Goal: Task Accomplishment & Management: Manage account settings

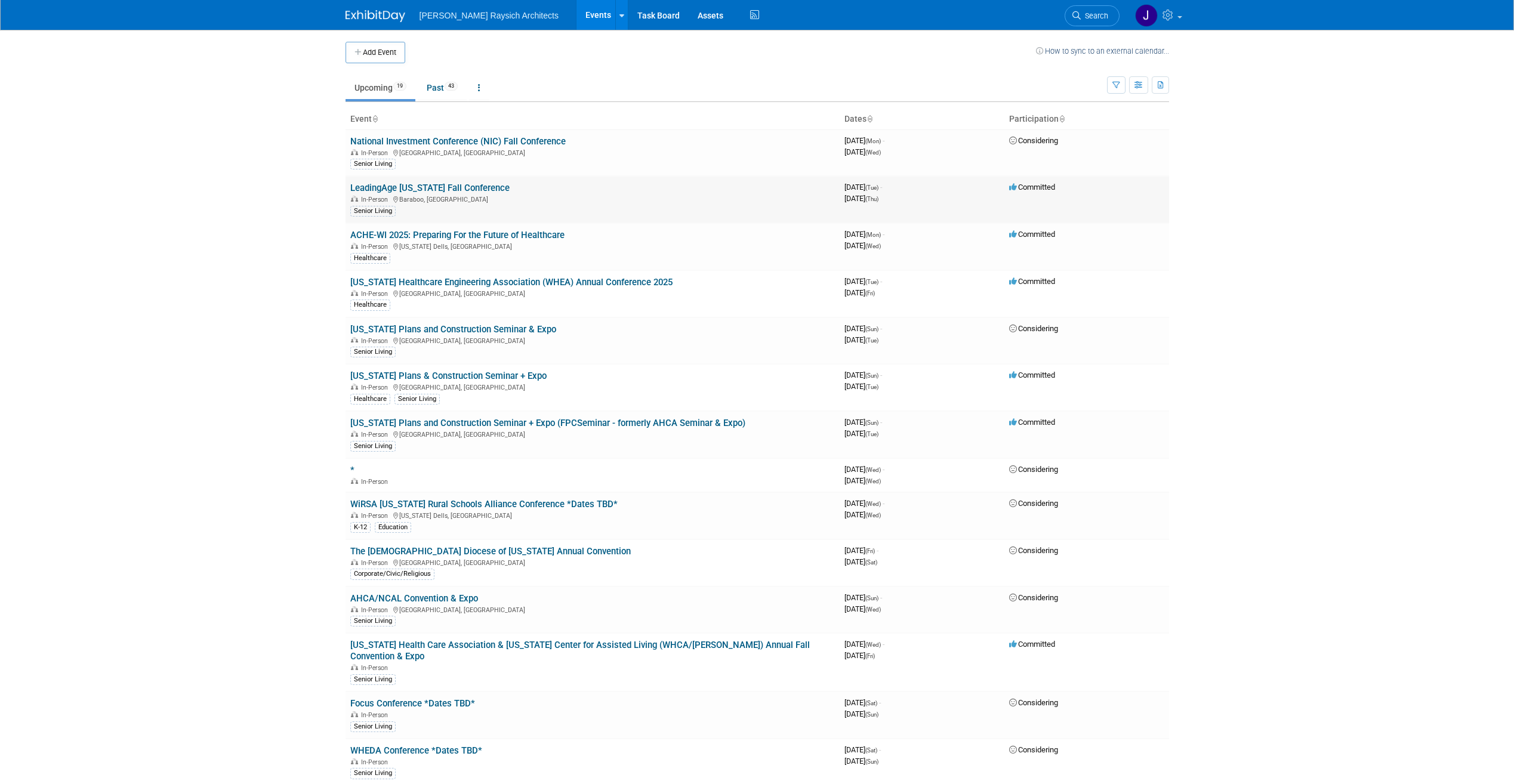
click at [468, 186] on link "LeadingAge [US_STATE] Fall Conference" at bounding box center [430, 188] width 159 height 11
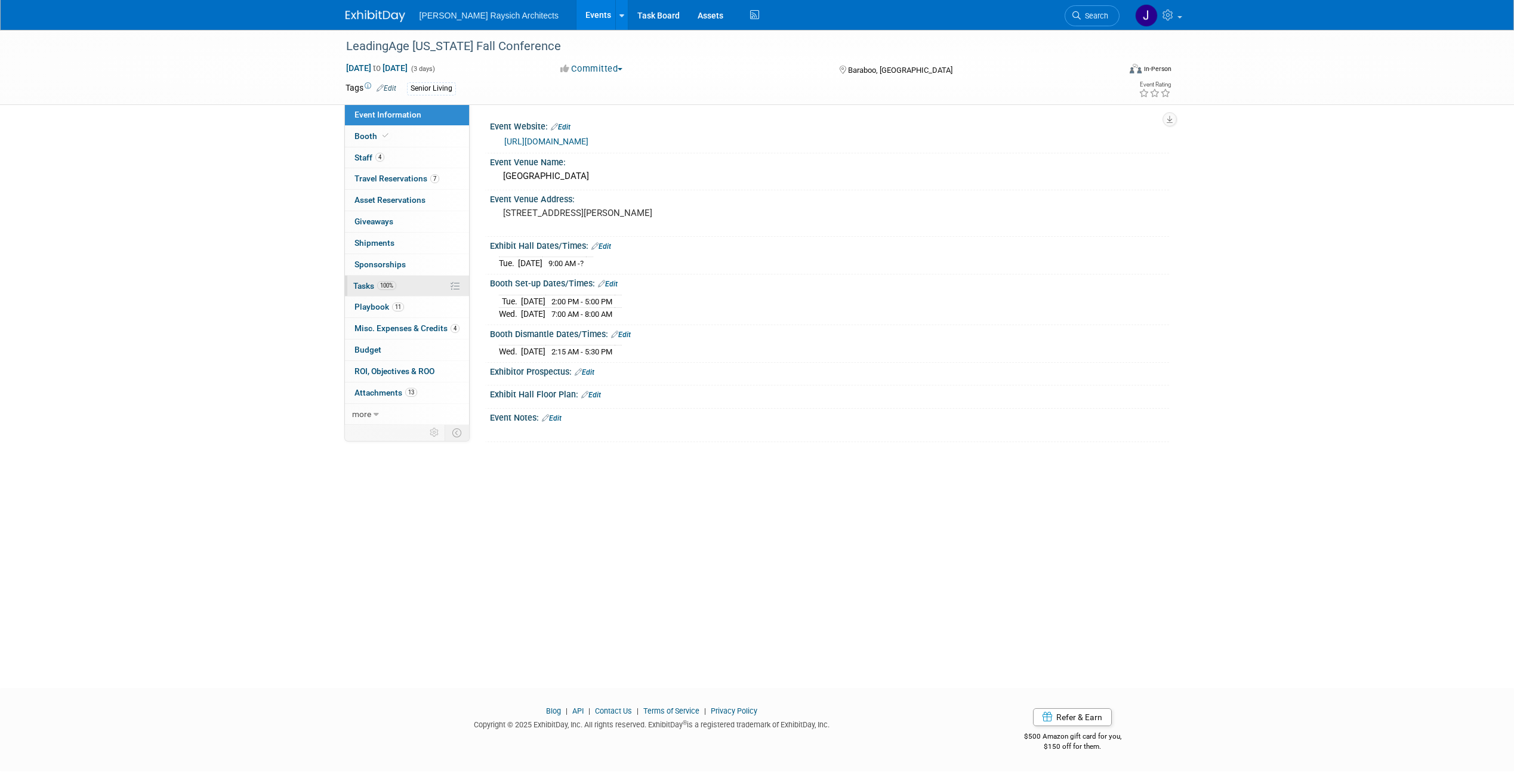
click at [417, 283] on link "100% Tasks 100%" at bounding box center [407, 286] width 124 height 20
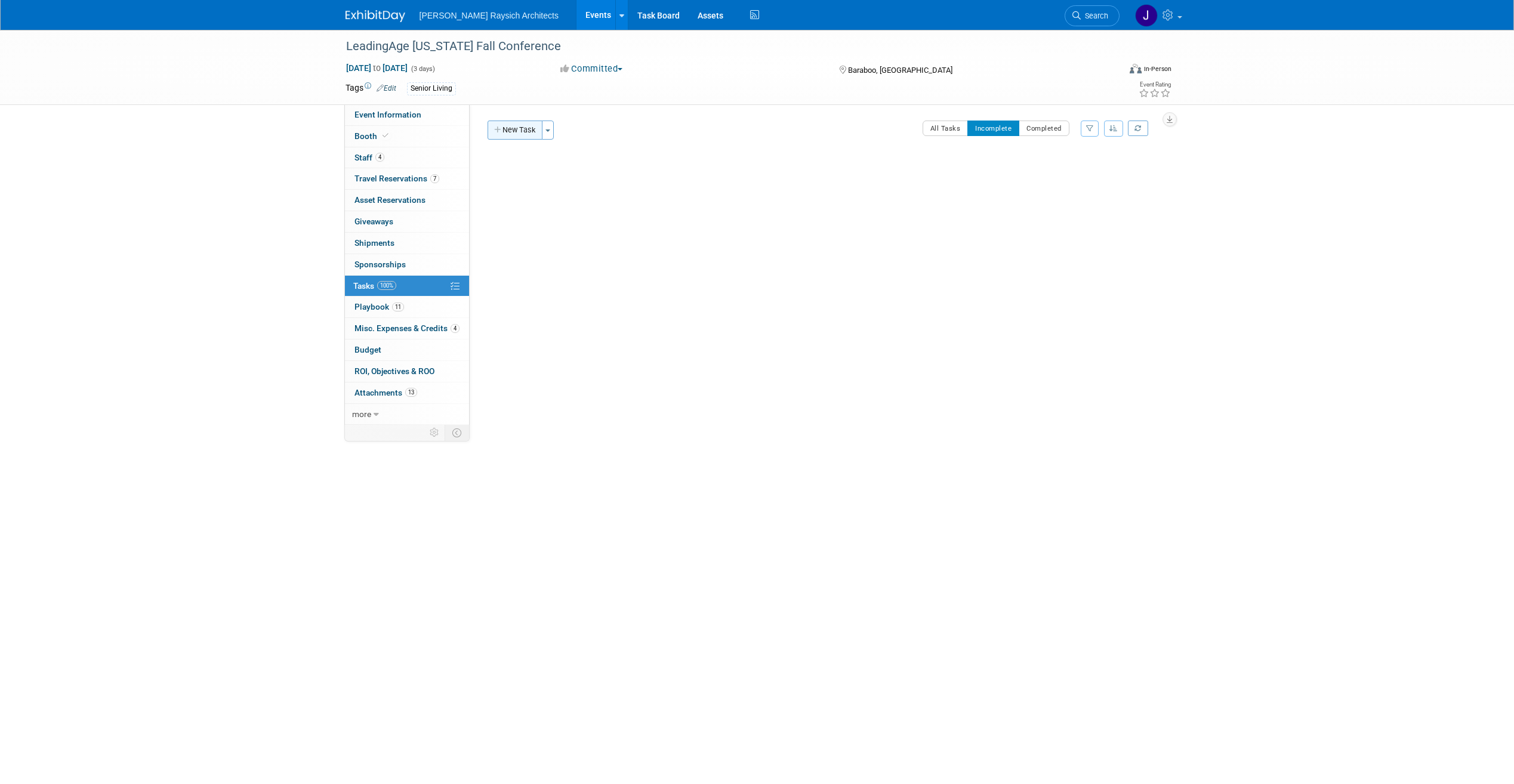
click at [524, 135] on button "New Task" at bounding box center [515, 129] width 55 height 19
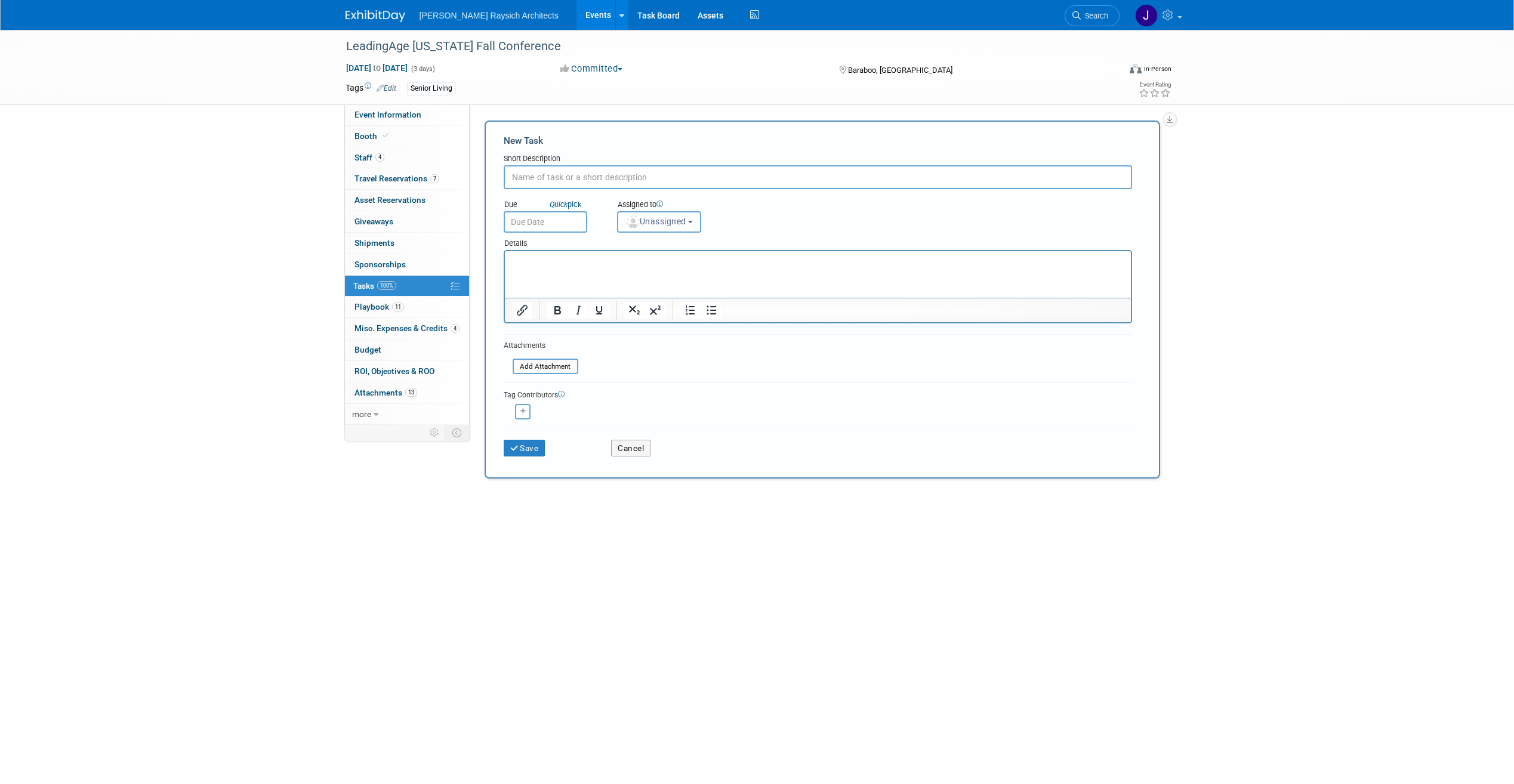
click at [580, 186] on input "text" at bounding box center [818, 177] width 628 height 24
type input "Register Co-Presenters (if applicable)"
click at [573, 221] on input "text" at bounding box center [546, 222] width 84 height 21
click at [573, 205] on link "Quick pick" at bounding box center [565, 204] width 36 height 10
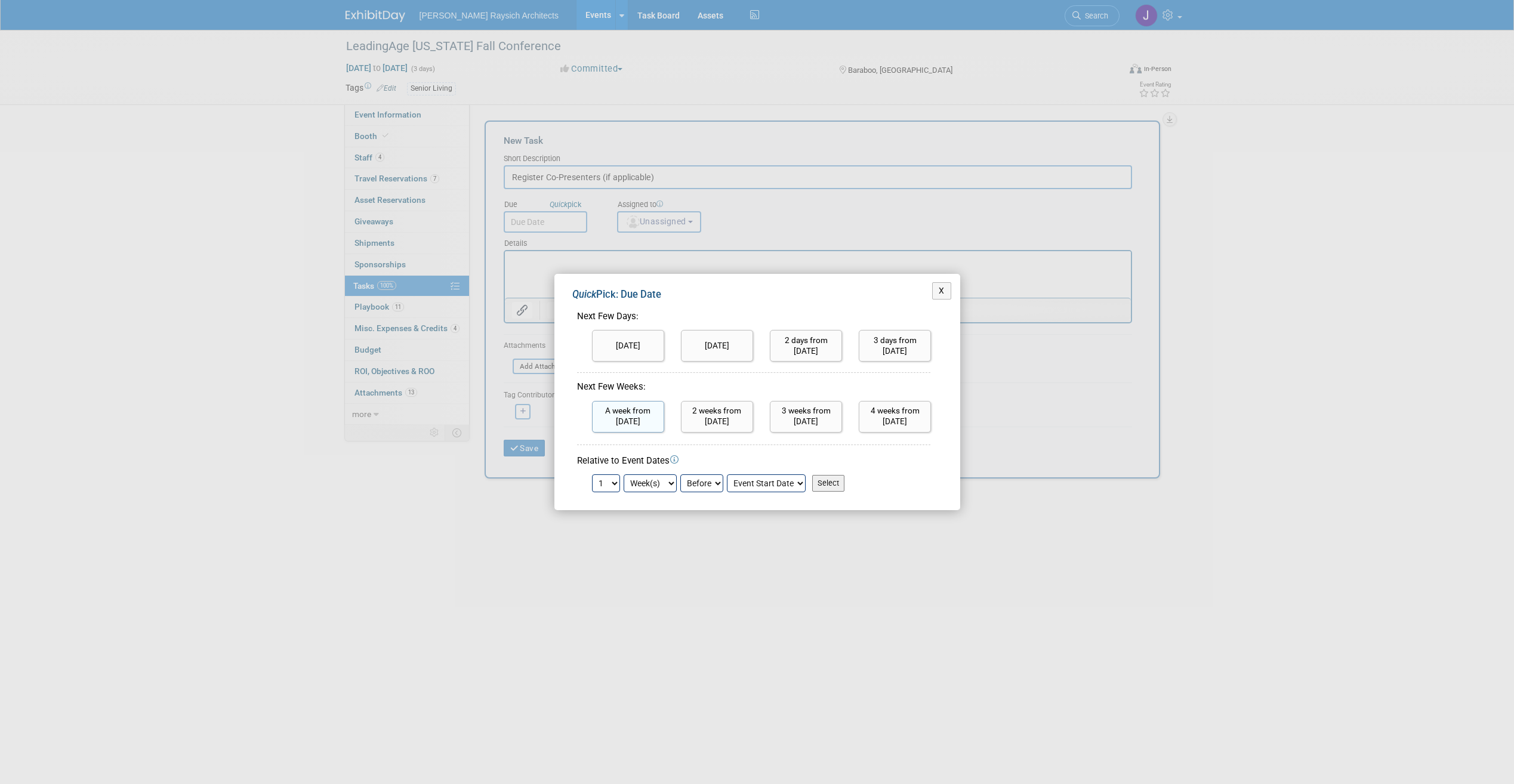
click at [636, 412] on input "A week from today" at bounding box center [627, 417] width 72 height 32
type input "Aug 20, 2025"
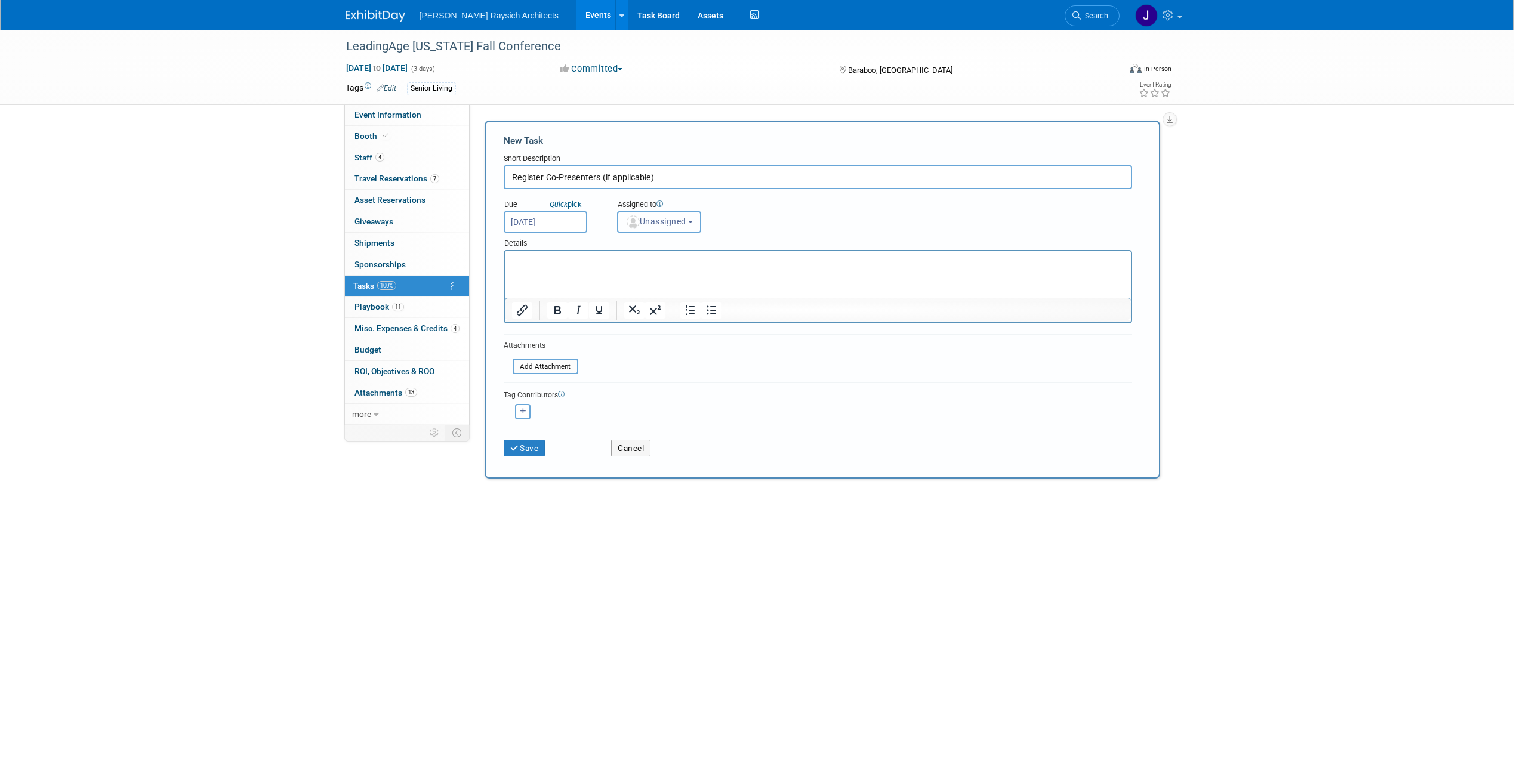
click at [694, 213] on button "Unassigned" at bounding box center [659, 222] width 85 height 21
click at [695, 288] on label "Jenna Hammer (me)" at bounding box center [676, 296] width 103 height 19
click at [619, 292] on input "Jenna Hammer (me)" at bounding box center [615, 295] width 8 height 8
radio input "true"
select select "f20a0396-e32b-4fa5-98eb-e3ed8b95fe83"
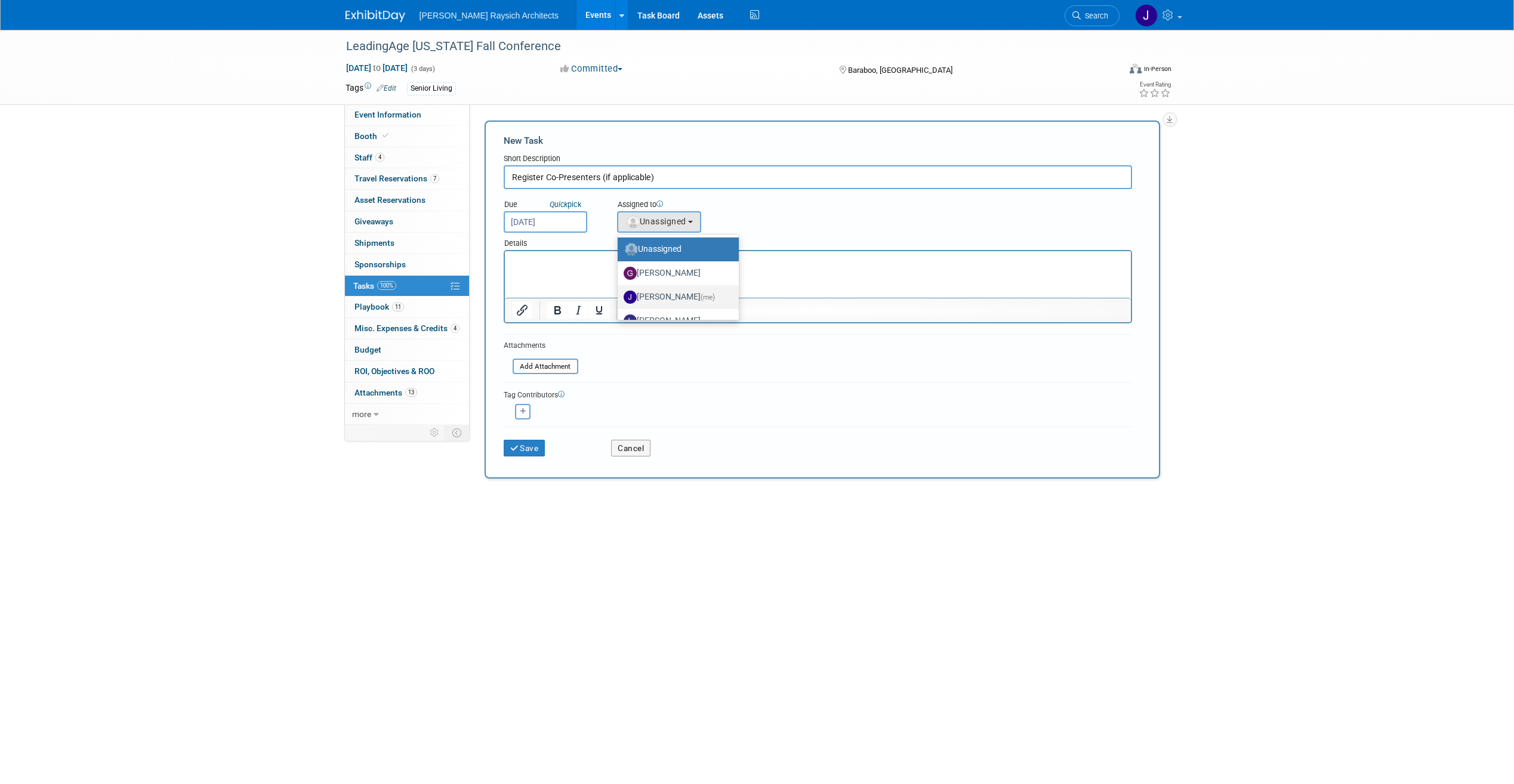
radio input "false"
click at [700, 219] on span "Jenna Hammer (me)" at bounding box center [675, 221] width 99 height 10
click at [871, 268] on html at bounding box center [817, 259] width 626 height 17
click at [814, 224] on div "Due Quick pick Aug 20, 2025 Assigned to <img src="https://www.exhibitday.com/Im…" at bounding box center [818, 211] width 646 height 44
click at [695, 267] on html at bounding box center [817, 259] width 626 height 17
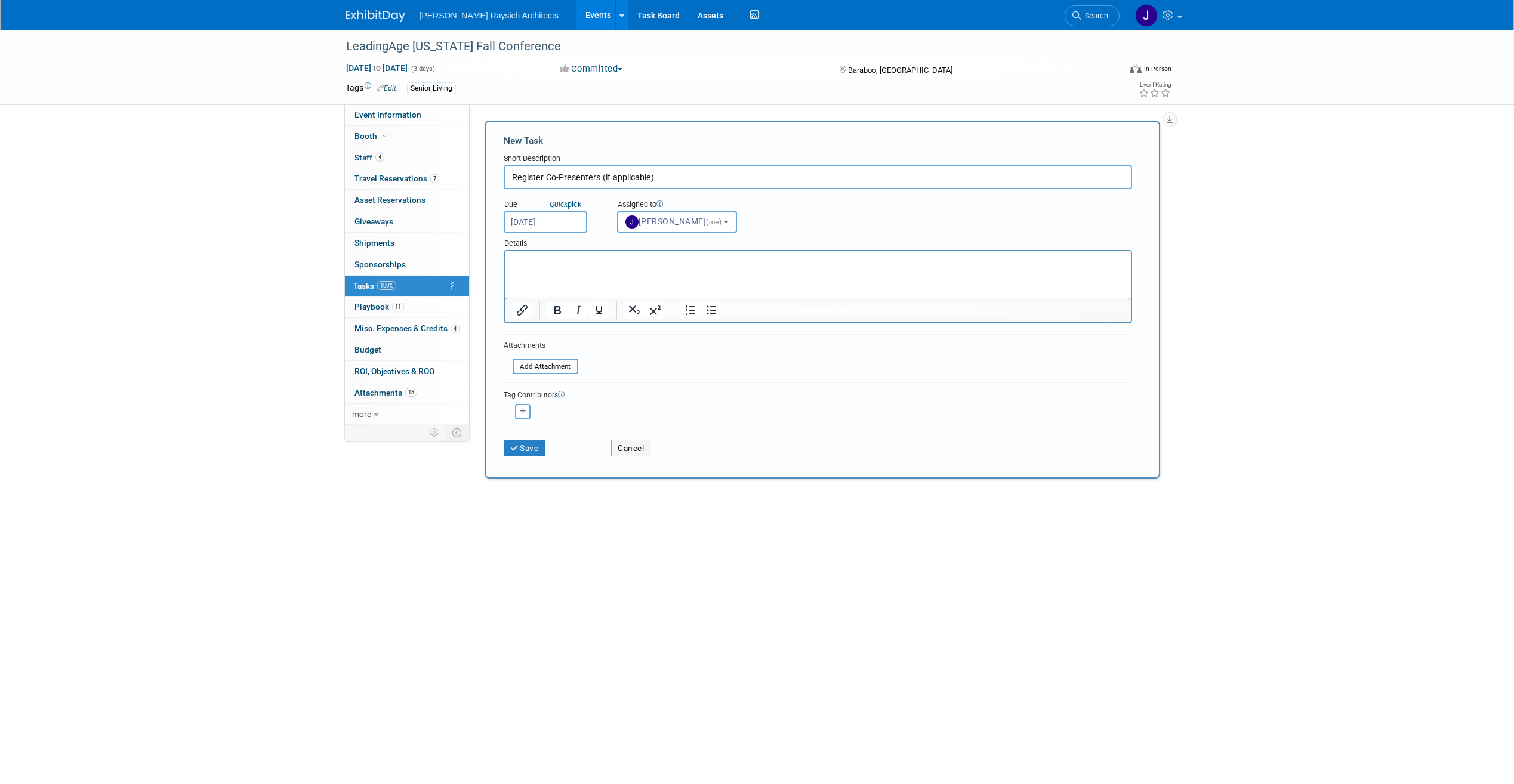
drag, startPoint x: 660, startPoint y: 177, endPoint x: 601, endPoint y: 181, distance: 59.1
click at [601, 181] on input "Register Co-Presenters (if applicable)" at bounding box center [818, 177] width 628 height 24
type input "Register Co-Presenters"
click at [636, 268] on html at bounding box center [817, 259] width 626 height 17
click at [525, 442] on button "Save" at bounding box center [524, 448] width 42 height 17
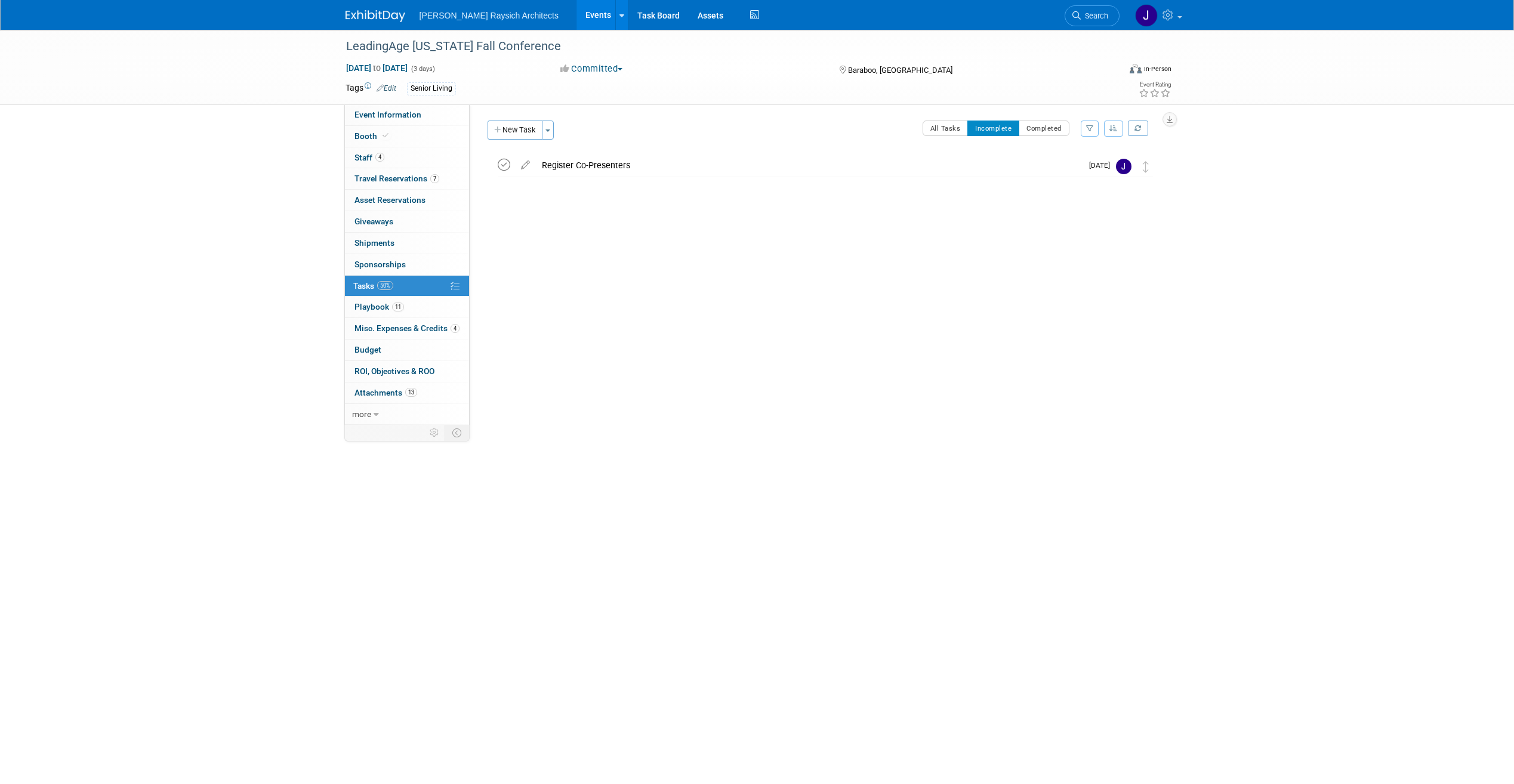
click at [509, 166] on icon at bounding box center [504, 165] width 12 height 12
click at [521, 134] on button "New Task" at bounding box center [515, 129] width 55 height 19
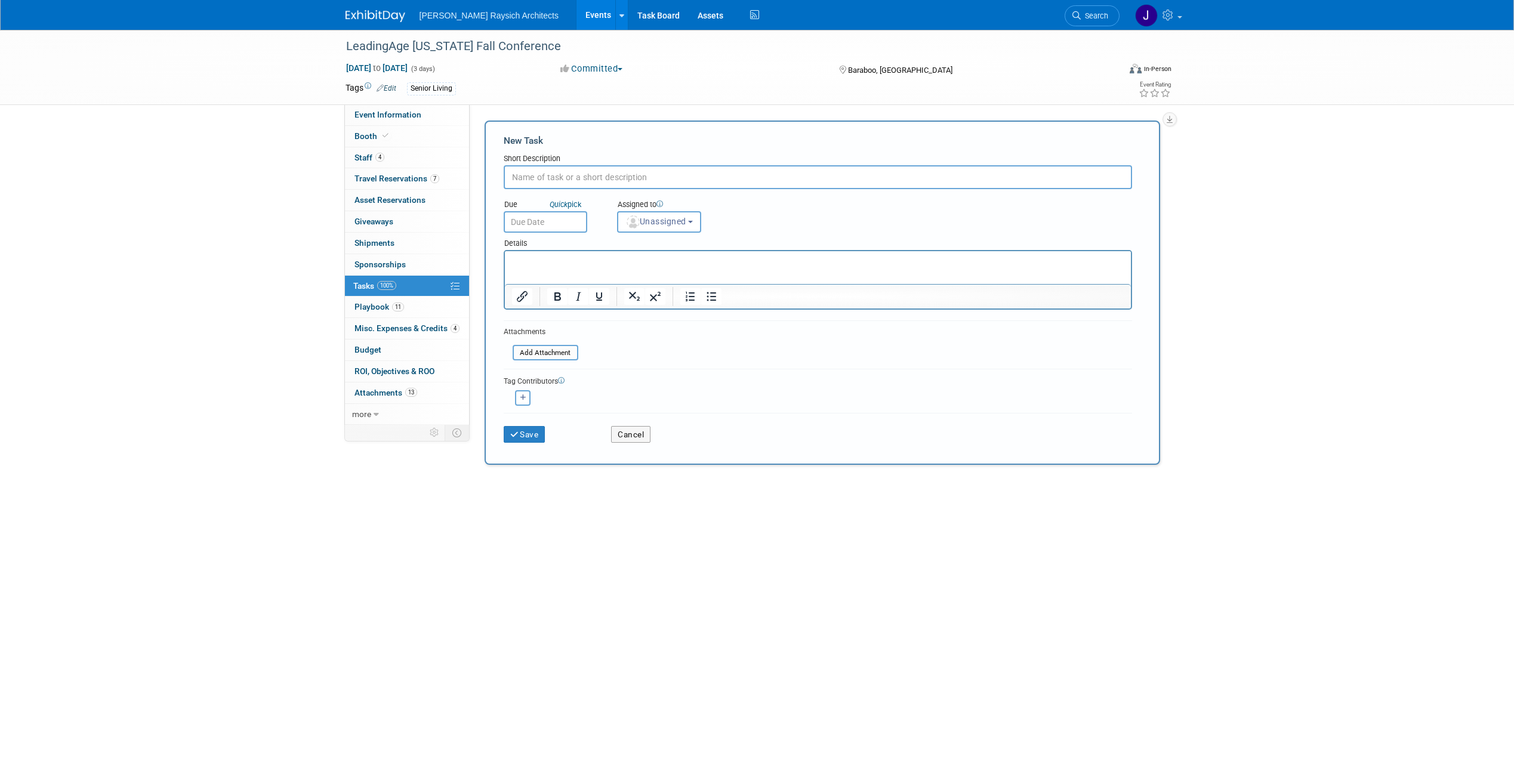
click at [553, 175] on input "text" at bounding box center [818, 177] width 628 height 24
type input "Register any co-presenters for Larry's session (if applicable)"
click at [538, 227] on input "text" at bounding box center [546, 222] width 84 height 21
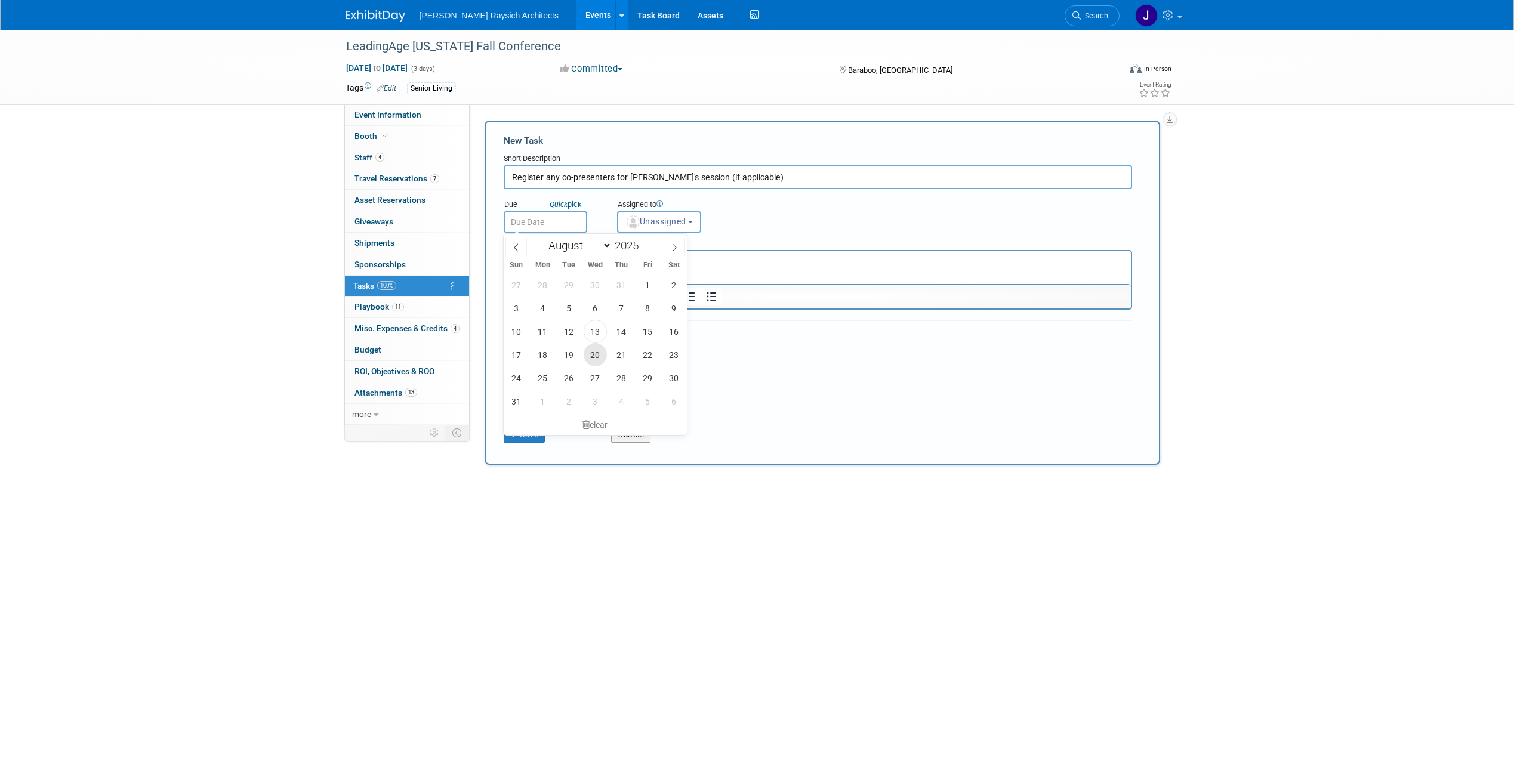
click at [598, 355] on span "20" at bounding box center [595, 354] width 23 height 23
type input "Aug 20, 2025"
click at [517, 432] on icon "submit" at bounding box center [514, 434] width 10 height 8
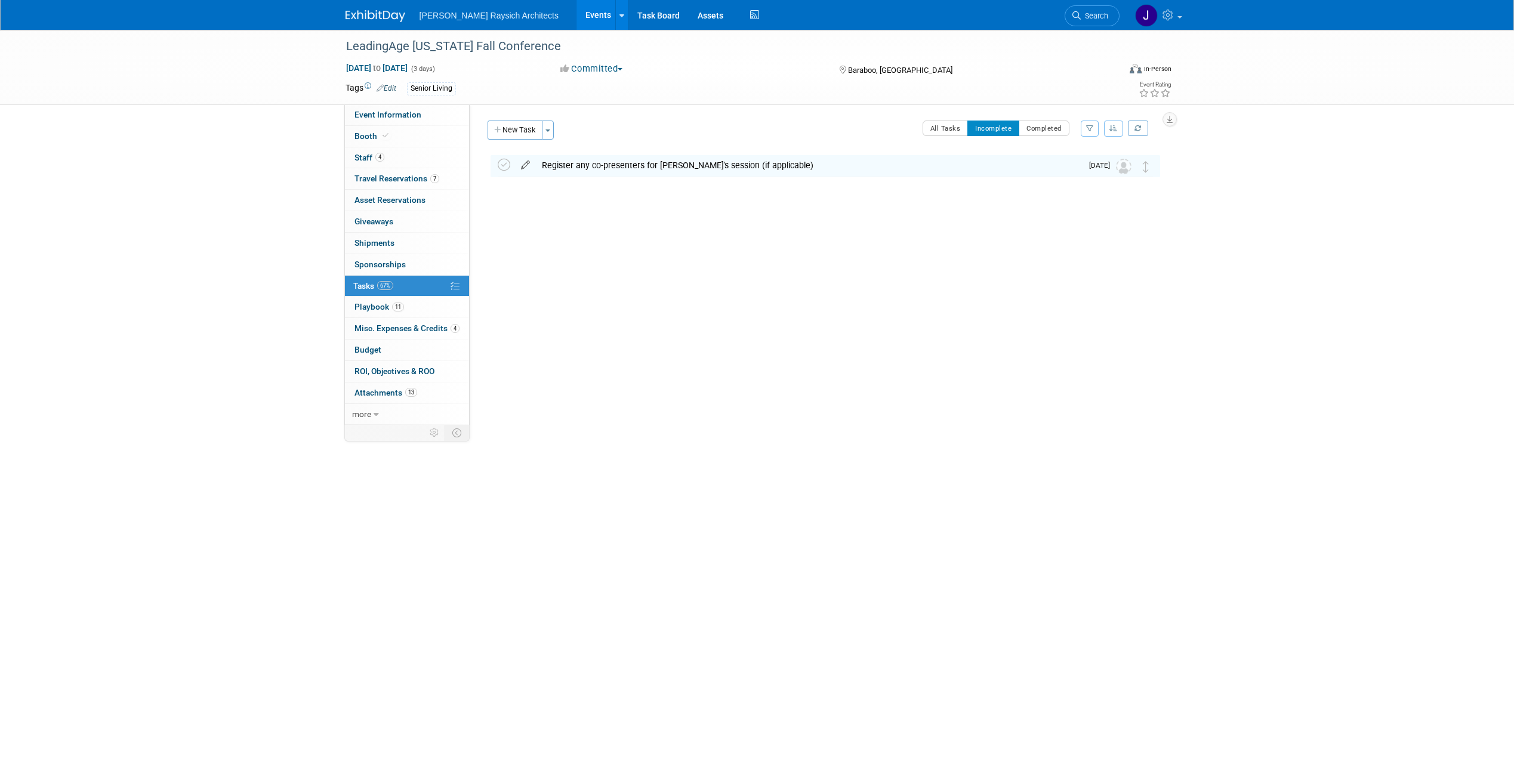
click at [528, 166] on icon at bounding box center [525, 162] width 20 height 15
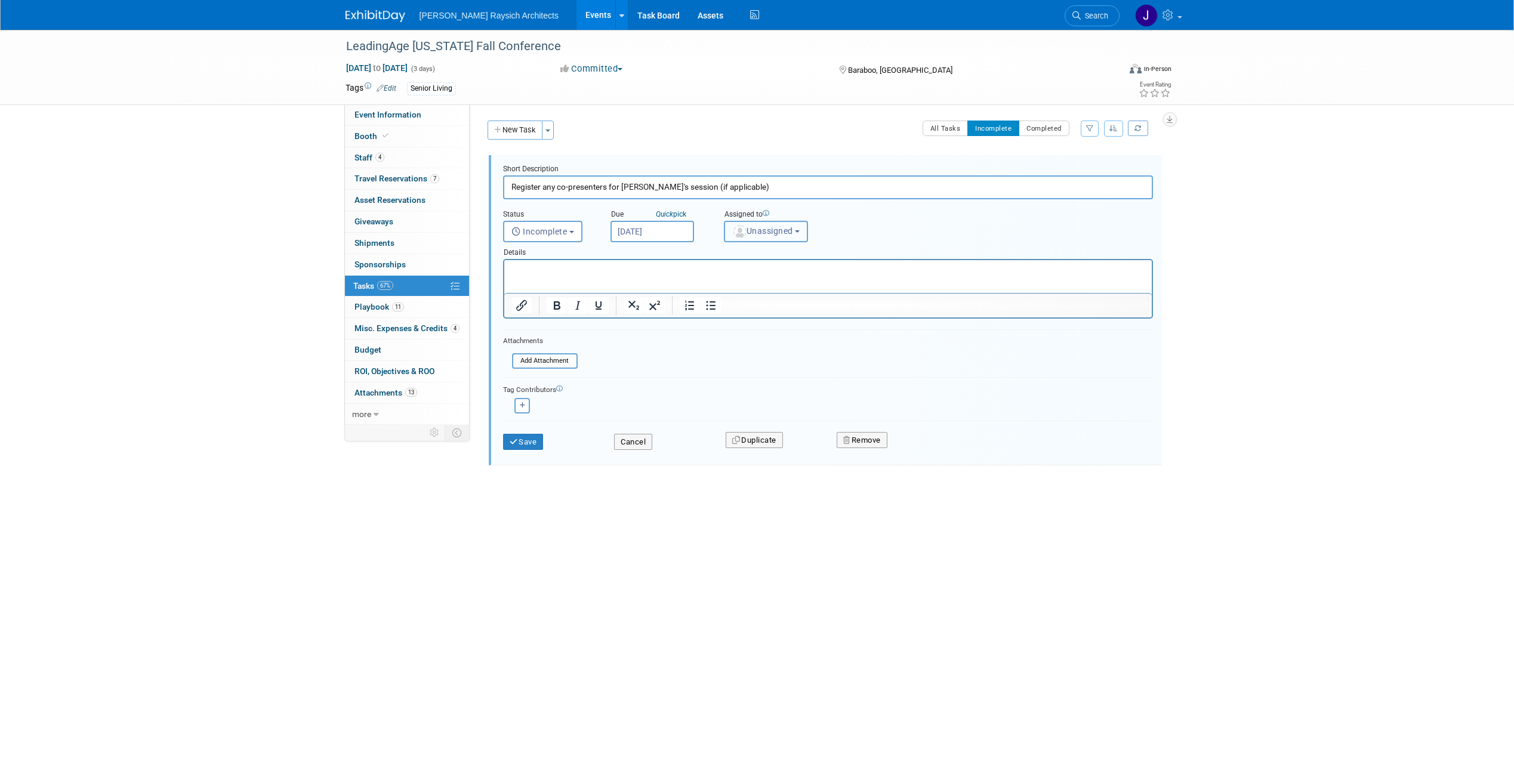
click at [755, 229] on span "Unassigned" at bounding box center [763, 230] width 61 height 10
click at [777, 304] on label "Jenna Hammer (me)" at bounding box center [782, 306] width 103 height 19
click at [726, 304] on input "Jenna Hammer (me)" at bounding box center [722, 305] width 8 height 8
select select "f20a0396-e32b-4fa5-98eb-e3ed8b95fe83"
click at [530, 434] on button "Save" at bounding box center [523, 441] width 41 height 17
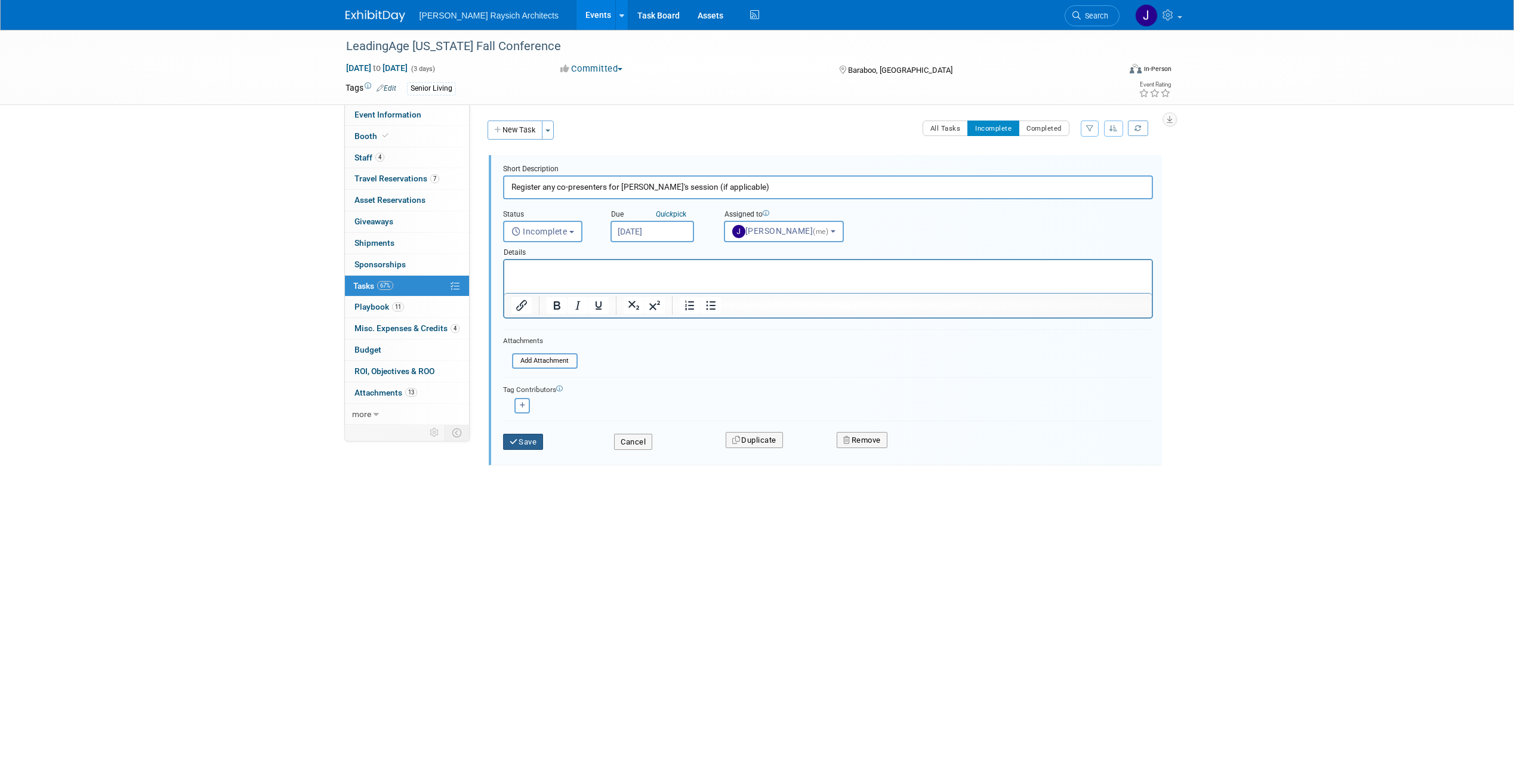
click at [0, 0] on div at bounding box center [0, 0] width 0 height 0
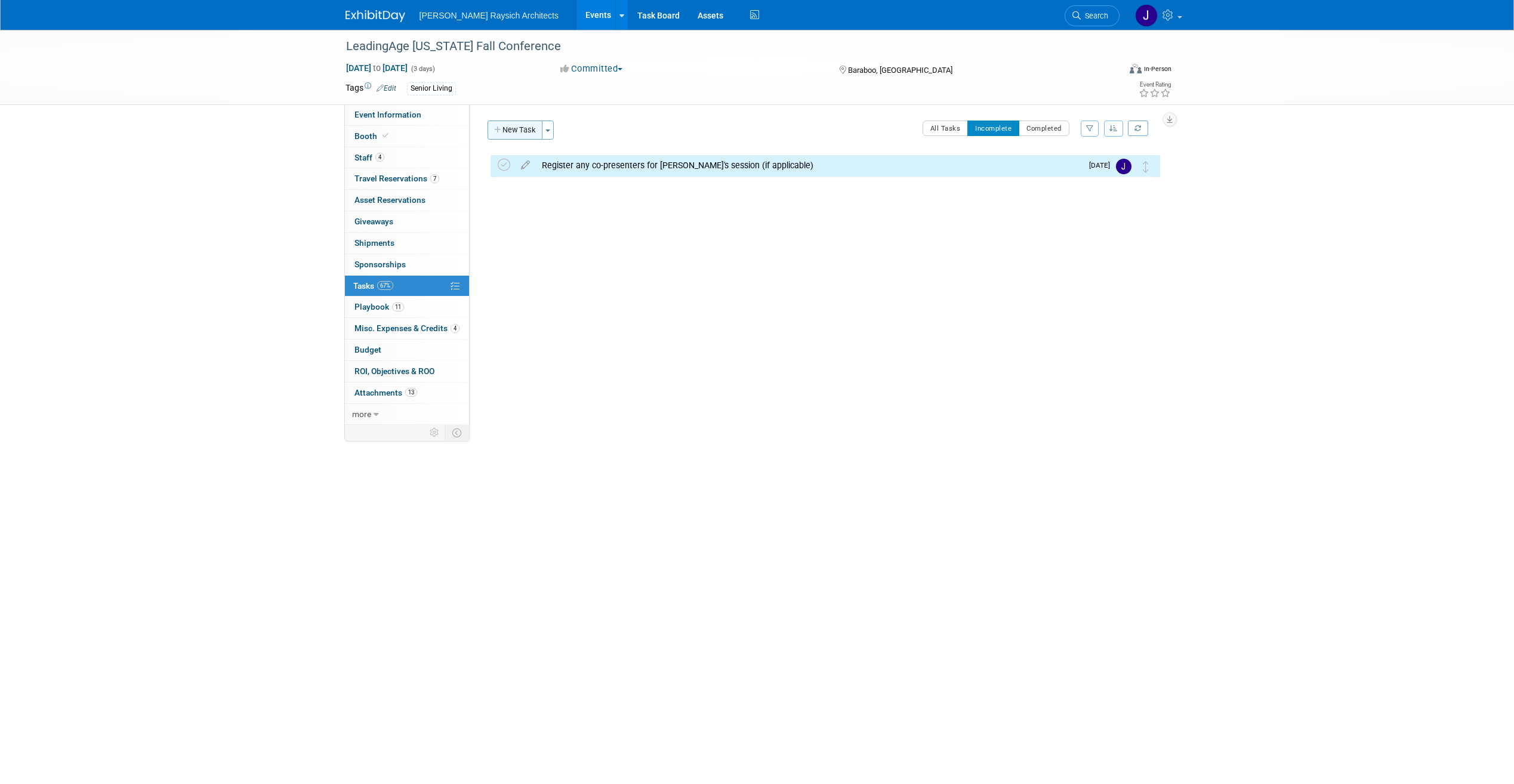
click at [524, 124] on button "New Task" at bounding box center [515, 129] width 55 height 19
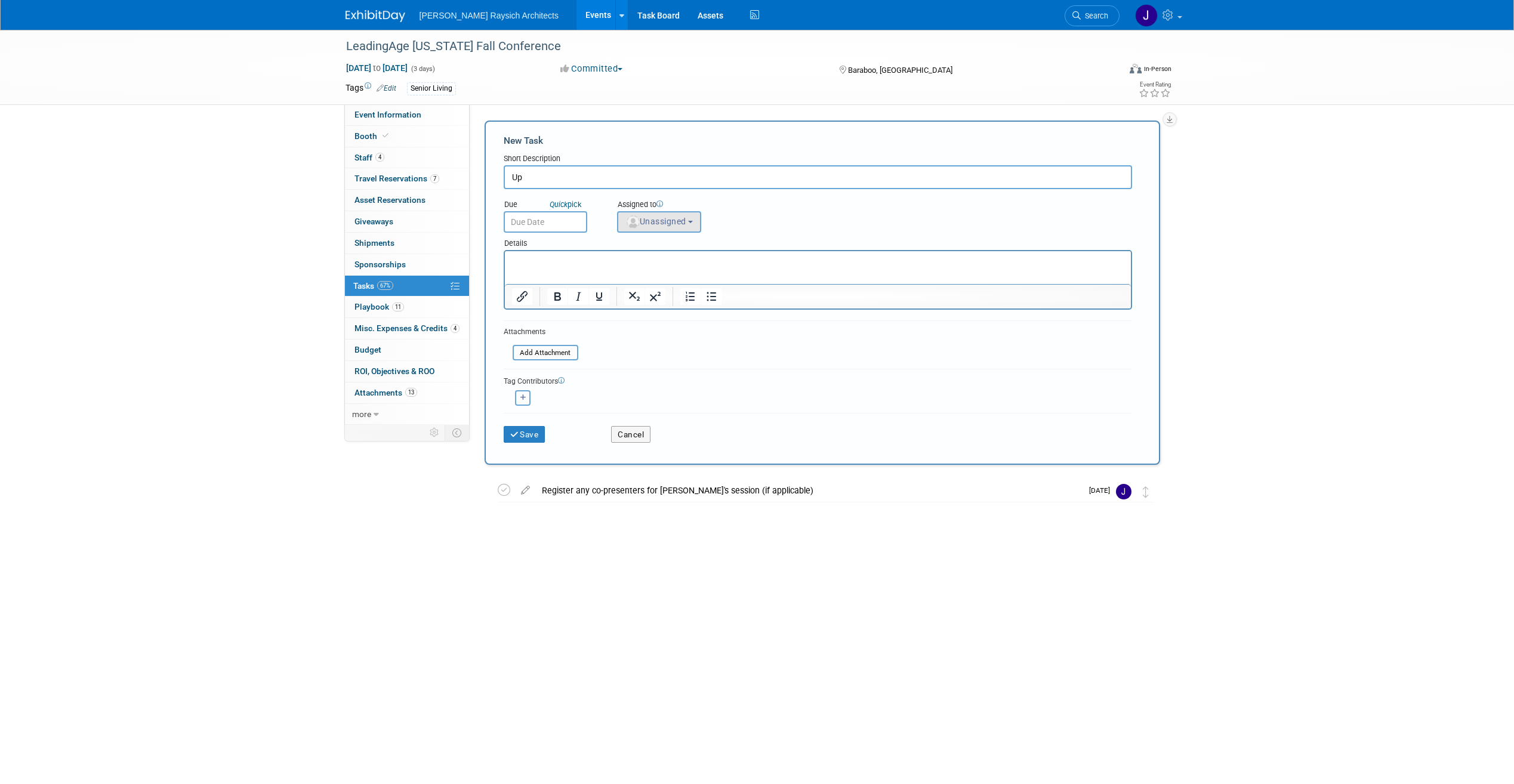
type input "U"
type input "Send in our presentation materials to LeadingAge"
click at [555, 221] on input "text" at bounding box center [546, 222] width 84 height 21
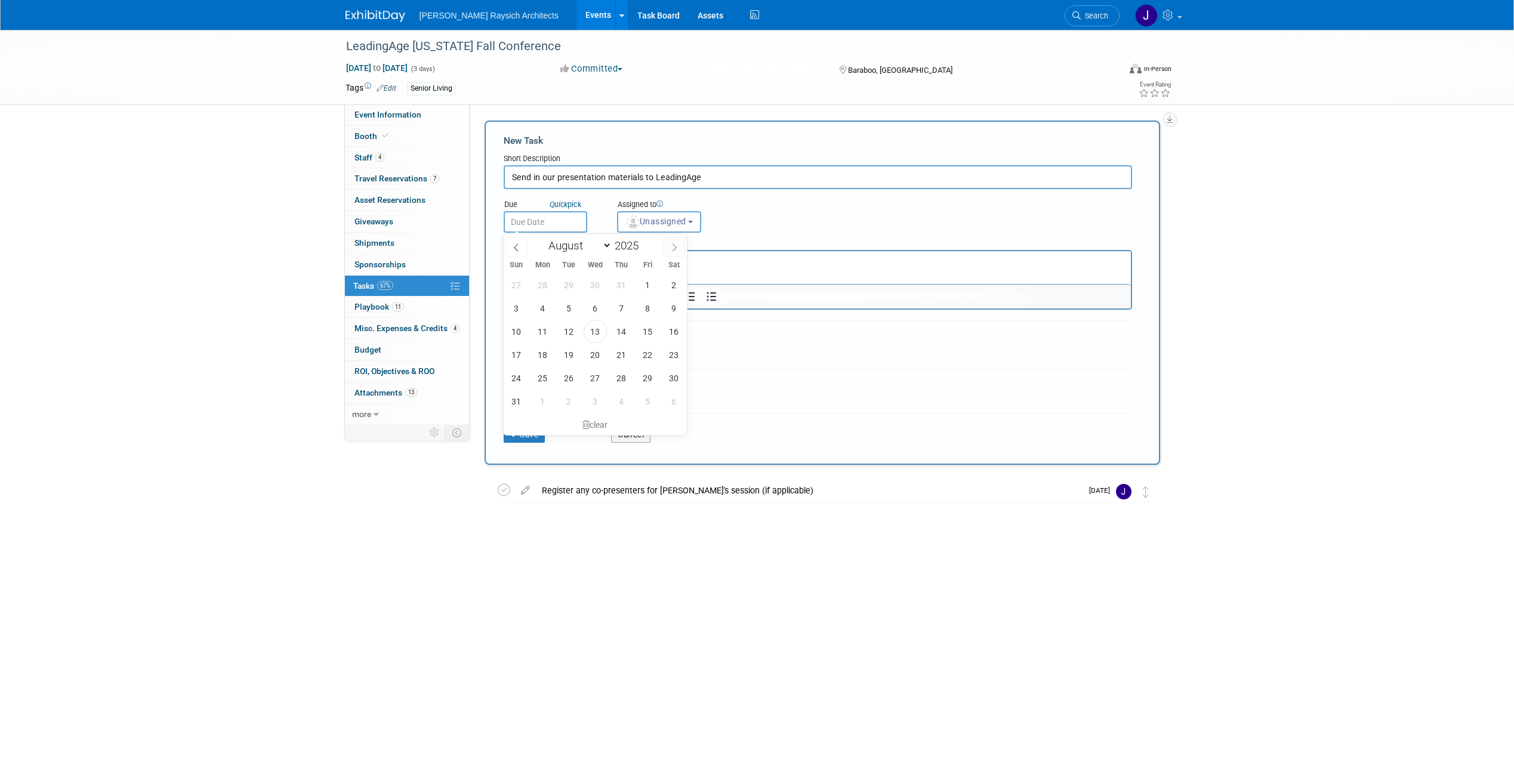
click at [679, 252] on span at bounding box center [675, 247] width 21 height 20
select select "8"
click at [652, 291] on span "5" at bounding box center [648, 285] width 23 height 23
type input "Sep 5, 2025"
click at [662, 222] on span "Unassigned" at bounding box center [656, 221] width 61 height 10
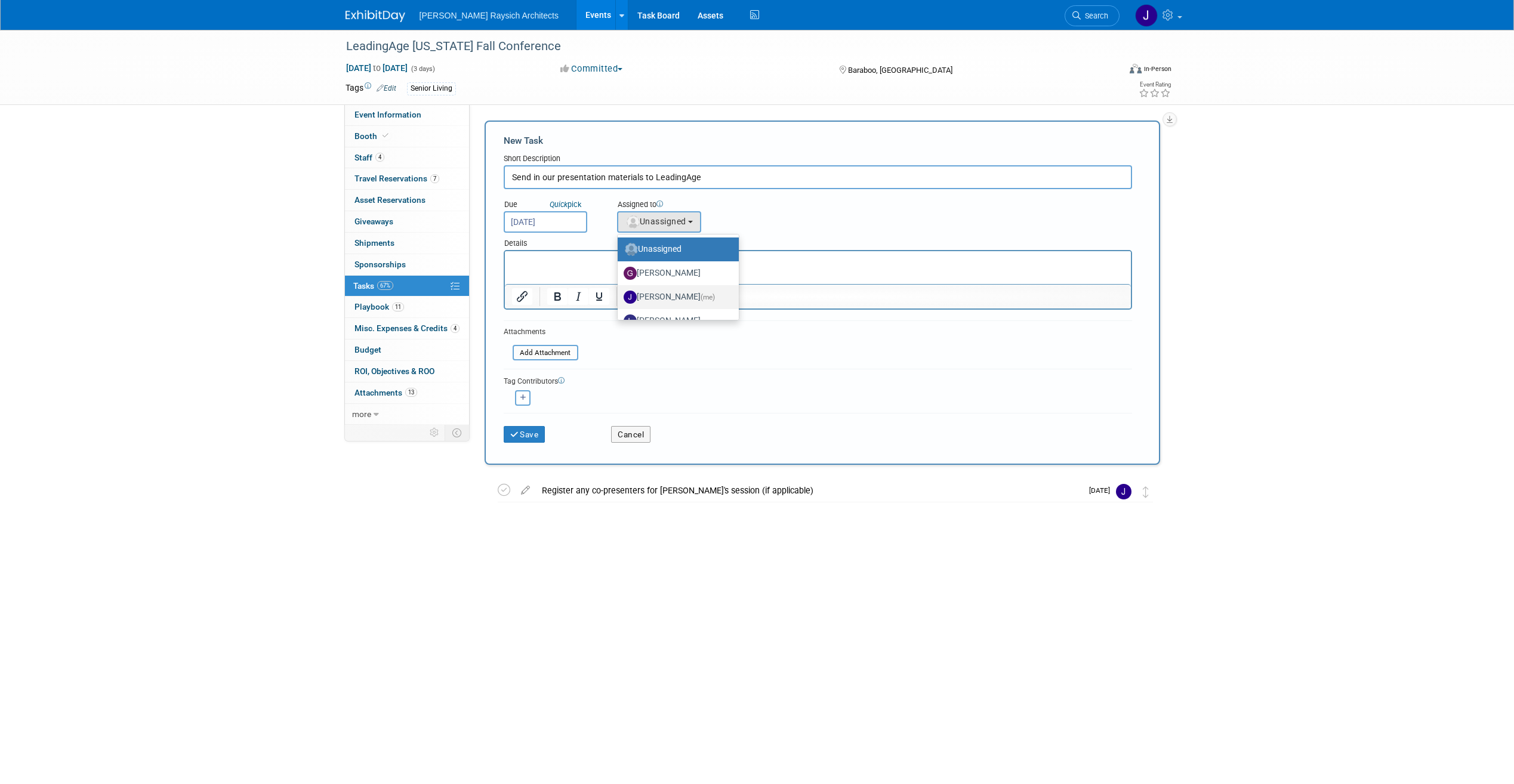
click at [682, 297] on label "Jenna Hammer (me)" at bounding box center [676, 296] width 103 height 19
click at [619, 297] on input "Jenna Hammer (me)" at bounding box center [615, 295] width 8 height 8
select select "f20a0396-e32b-4fa5-98eb-e3ed8b95fe83"
click at [538, 437] on button "Save" at bounding box center [524, 434] width 42 height 17
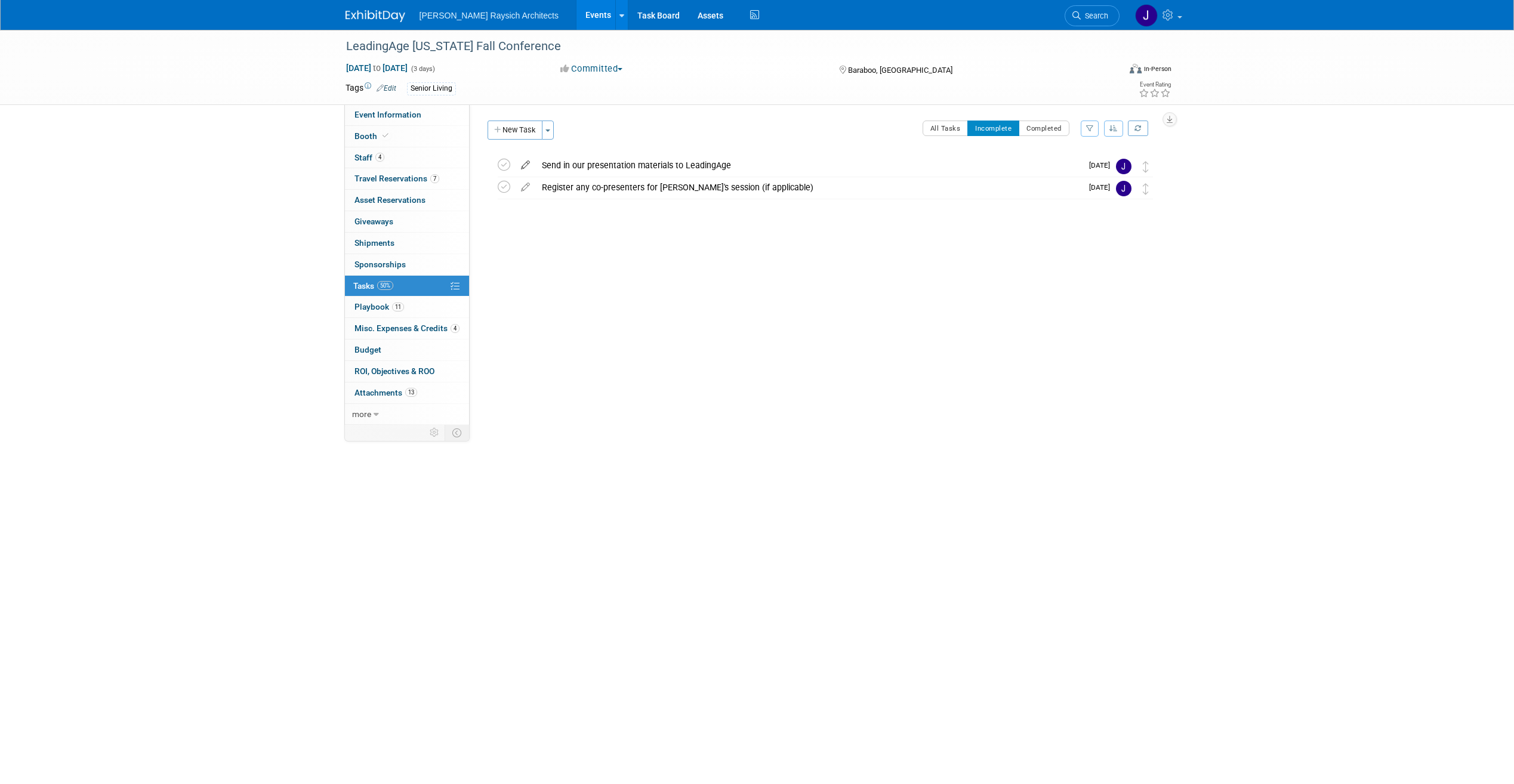
click at [526, 166] on icon at bounding box center [525, 162] width 20 height 15
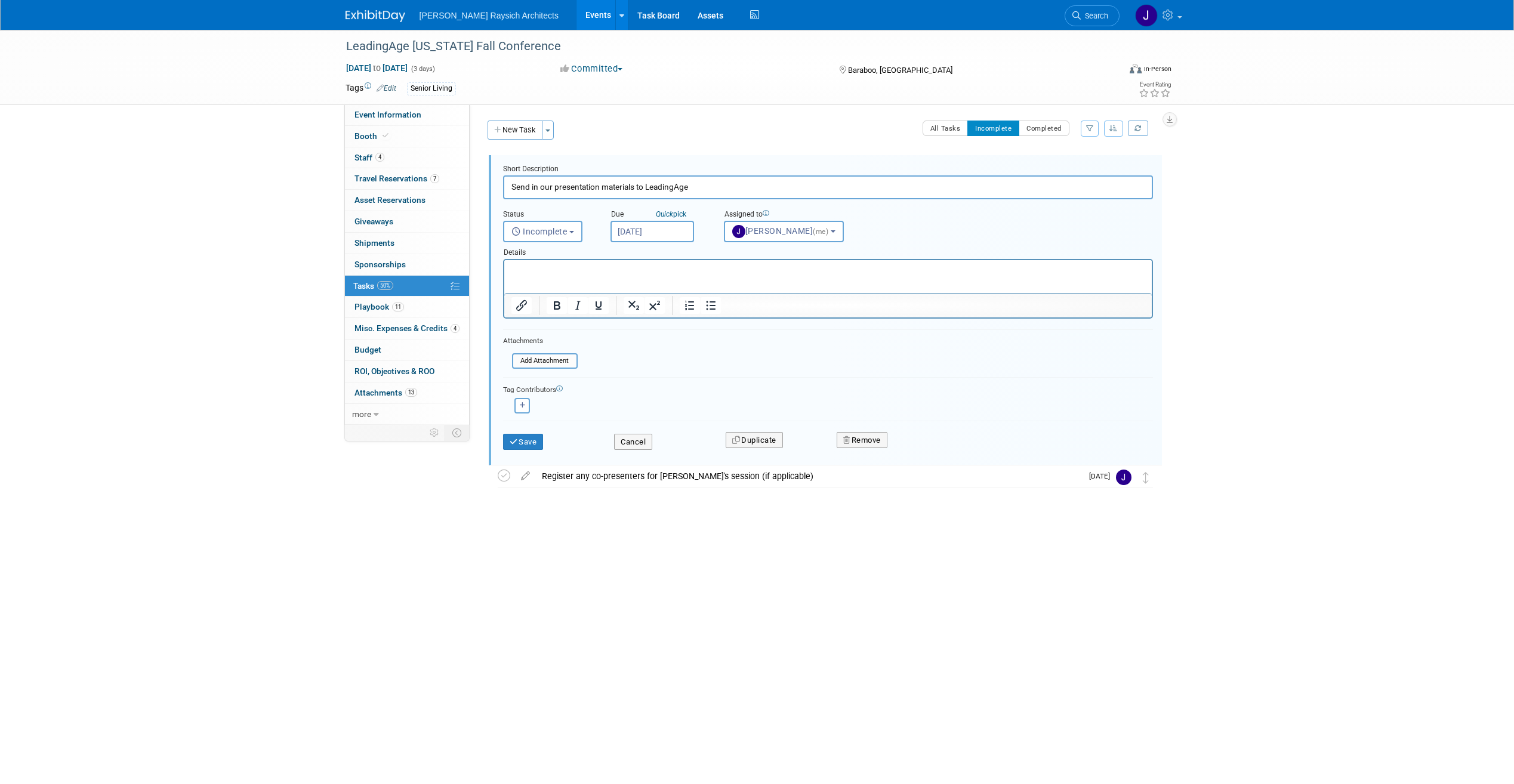
click at [560, 271] on p "Rich Text Area. Press ALT-0 for help." at bounding box center [828, 271] width 634 height 12
click at [535, 442] on button "Save" at bounding box center [523, 441] width 41 height 17
